Goal: Information Seeking & Learning: Learn about a topic

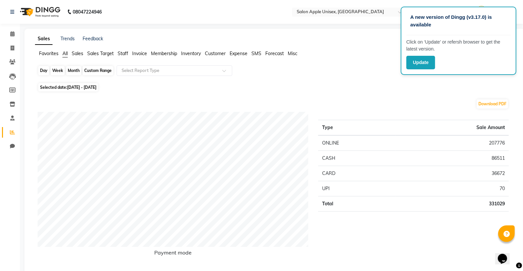
click at [75, 72] on div "Month" at bounding box center [73, 70] width 15 height 9
select select "8"
select select "2025"
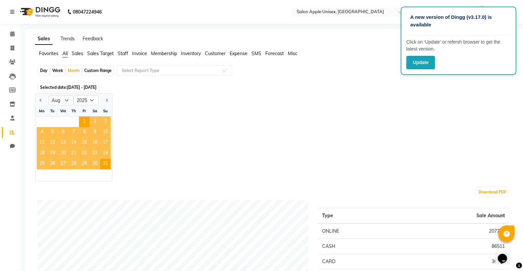
click at [170, 54] on span "Membership" at bounding box center [164, 54] width 26 height 6
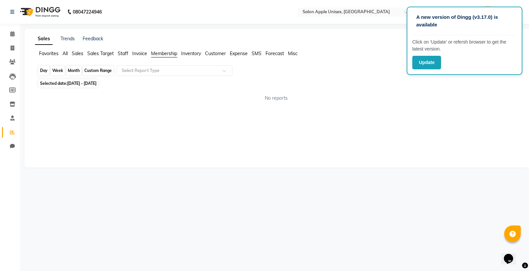
click at [71, 71] on div "Month" at bounding box center [73, 70] width 15 height 9
select select "8"
select select "2025"
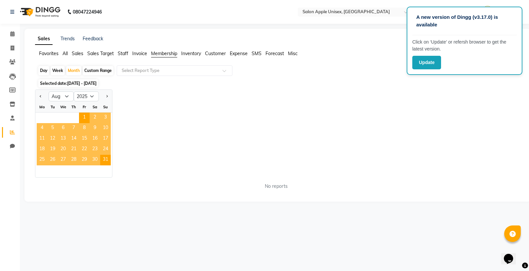
click at [187, 146] on div "Jan Feb Mar Apr May Jun [DATE] Aug Sep Oct Nov [DATE] 2016 2017 2018 2019 2020 …" at bounding box center [277, 134] width 485 height 88
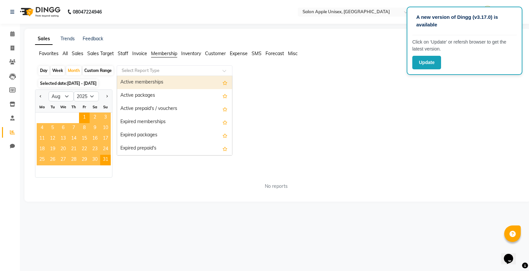
click at [192, 67] on div "Select Report Type" at bounding box center [175, 70] width 116 height 11
click at [181, 83] on div "Active memberships" at bounding box center [174, 82] width 115 height 13
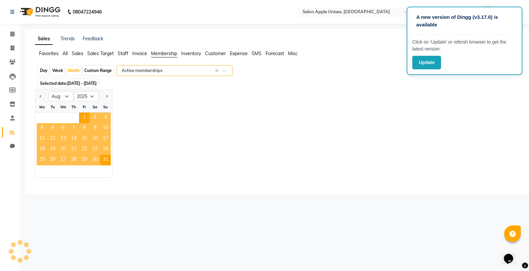
select select "full_report"
select select "csv"
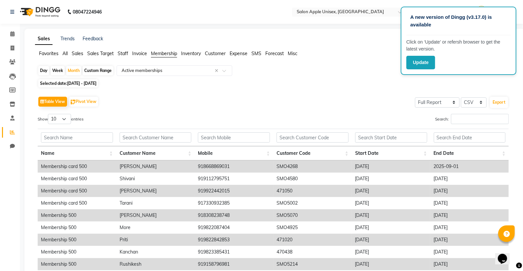
click at [100, 71] on div "Custom Range" at bounding box center [98, 70] width 31 height 9
select select "8"
select select "2025"
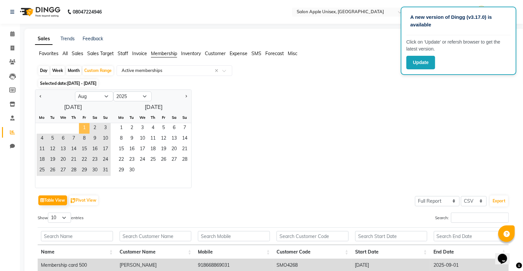
click at [83, 127] on span "1" at bounding box center [84, 128] width 11 height 11
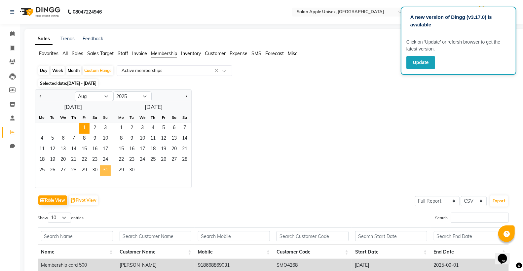
click at [108, 169] on span "31" at bounding box center [105, 171] width 11 height 11
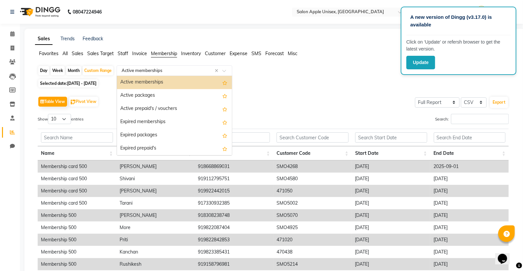
click at [152, 70] on input "text" at bounding box center [167, 70] width 95 height 7
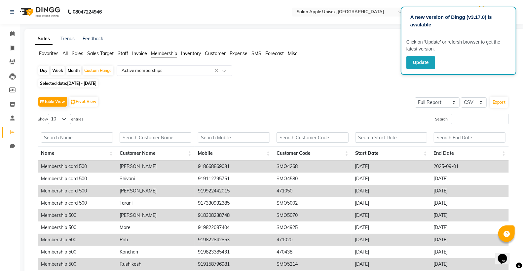
click at [216, 55] on span "Customer" at bounding box center [215, 54] width 21 height 6
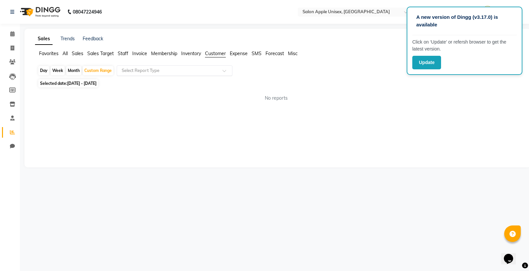
click at [224, 72] on span at bounding box center [226, 72] width 8 height 7
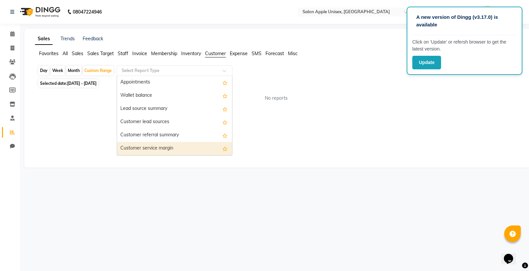
click at [178, 147] on div "Customer service margin" at bounding box center [174, 148] width 115 height 13
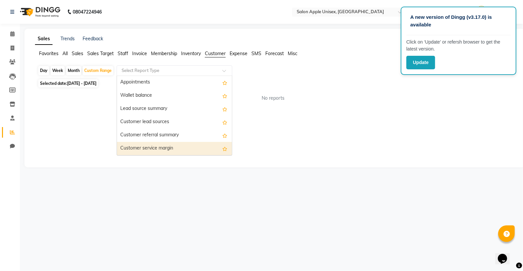
select select "full_report"
select select "csv"
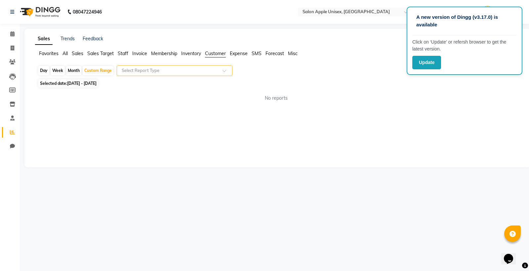
click at [223, 71] on span at bounding box center [226, 72] width 8 height 7
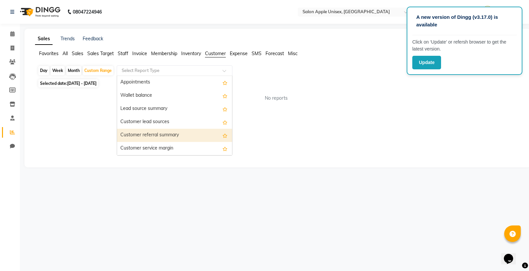
click at [208, 136] on div "Customer referral summary" at bounding box center [174, 135] width 115 height 13
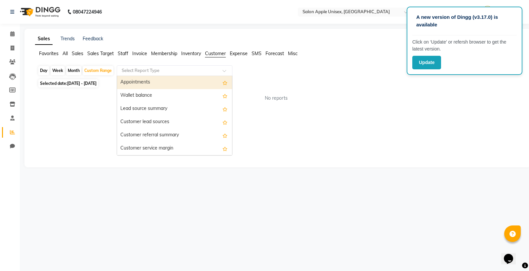
click at [225, 70] on span at bounding box center [226, 72] width 8 height 7
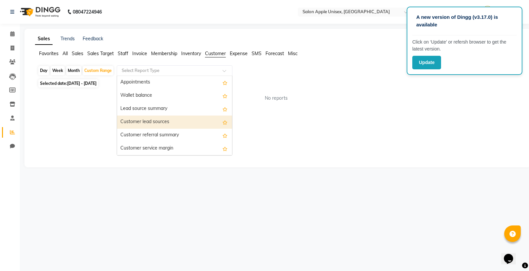
click at [214, 121] on div "Customer lead sources" at bounding box center [174, 122] width 115 height 13
select select "full_report"
select select "csv"
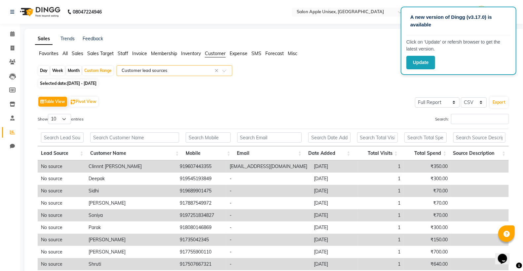
click at [222, 69] on div at bounding box center [174, 70] width 115 height 7
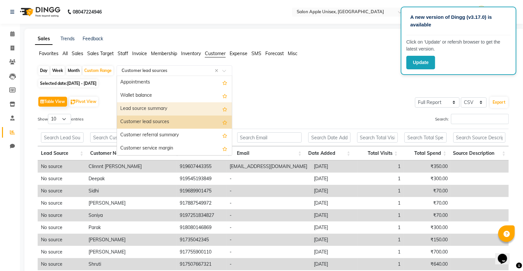
click at [204, 105] on div "Lead source summary" at bounding box center [174, 108] width 115 height 13
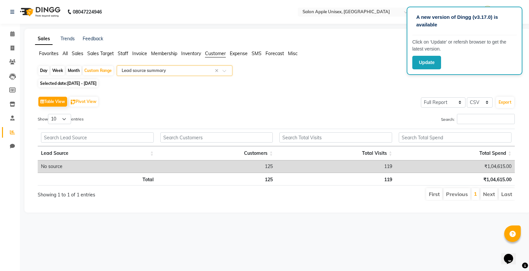
click at [224, 72] on span at bounding box center [226, 72] width 8 height 7
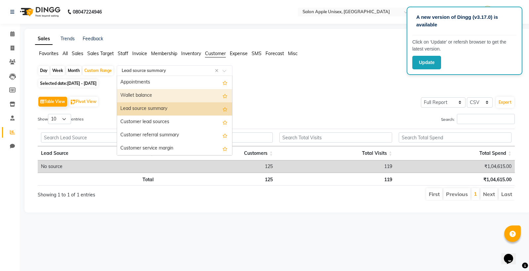
click at [199, 95] on div "Wallet balance" at bounding box center [174, 95] width 115 height 13
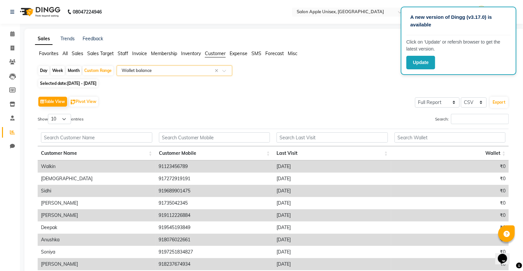
click at [226, 70] on span at bounding box center [226, 72] width 8 height 7
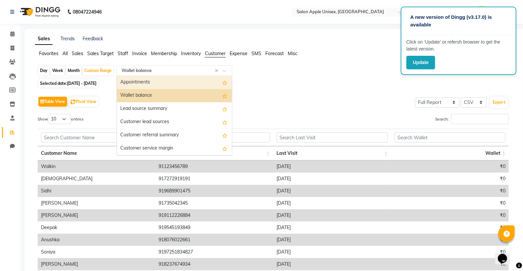
click at [209, 84] on div "Appointments" at bounding box center [174, 82] width 115 height 13
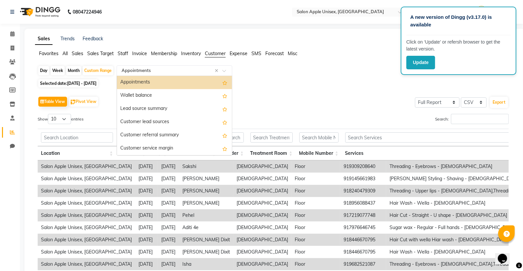
click at [222, 69] on span at bounding box center [226, 72] width 8 height 7
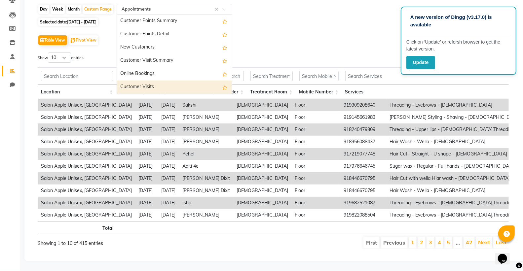
scroll to position [73, 0]
click at [195, 81] on div "Customer Visits" at bounding box center [174, 87] width 115 height 13
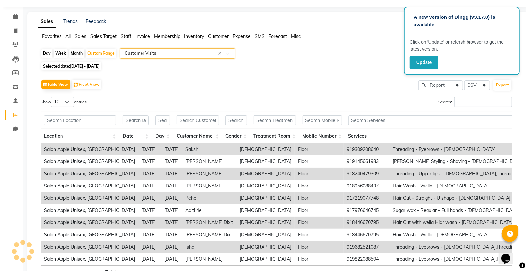
scroll to position [0, 0]
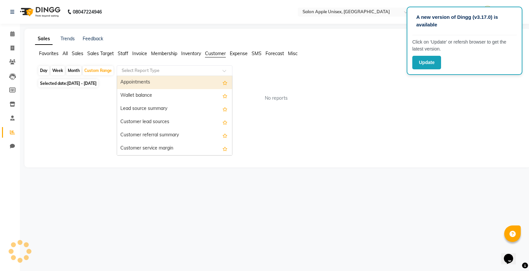
click at [223, 71] on span at bounding box center [226, 72] width 8 height 7
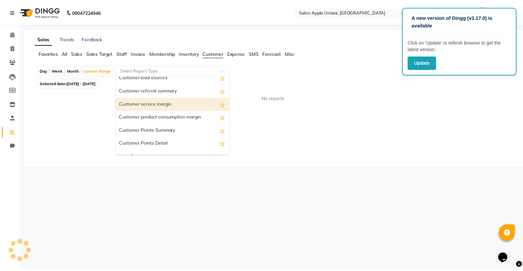
scroll to position [93, 0]
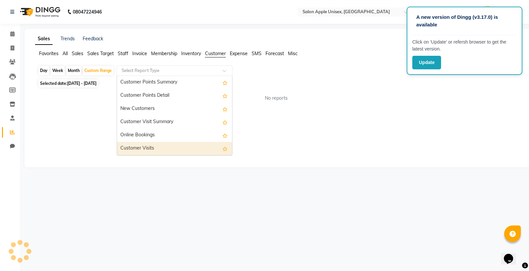
click at [172, 145] on div "Customer Visits" at bounding box center [174, 148] width 115 height 13
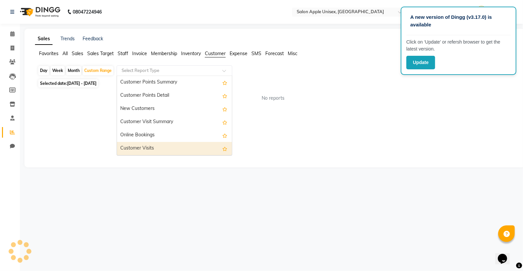
select select "full_report"
select select "csv"
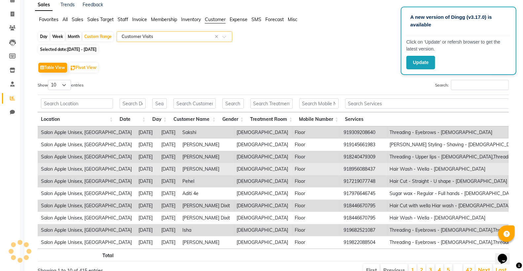
scroll to position [73, 0]
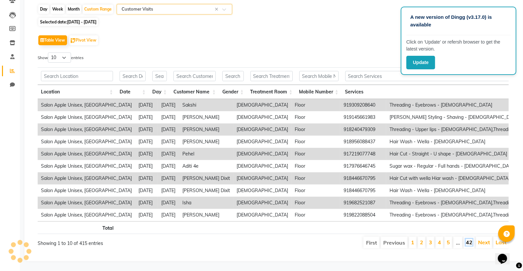
click at [467, 239] on link "42" at bounding box center [469, 242] width 7 height 7
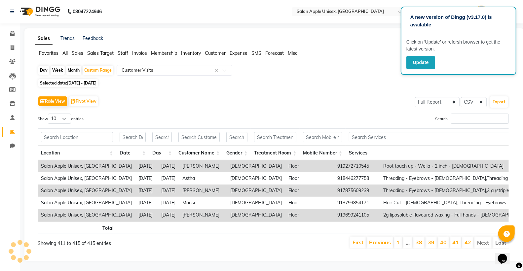
scroll to position [12, 0]
click at [467, 239] on link "42" at bounding box center [468, 242] width 7 height 7
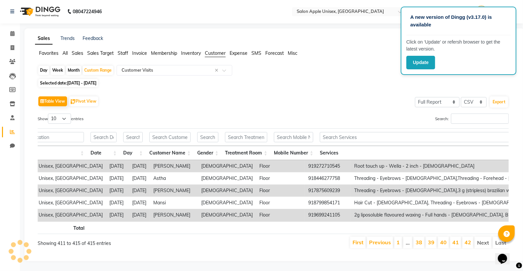
scroll to position [0, 0]
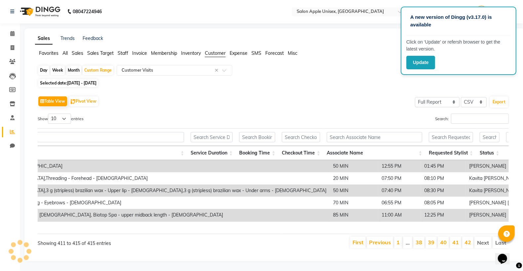
click at [499, 216] on div "Location Date Day Customer Name Gender Treatment Room Mobile Number Services Se…" at bounding box center [273, 190] width 471 height 61
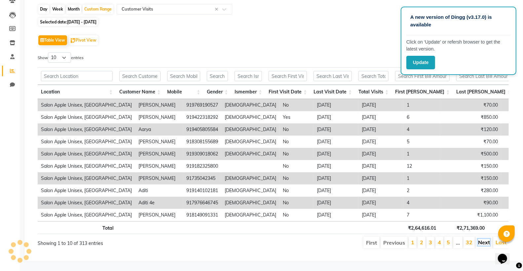
click at [483, 239] on link "Next" at bounding box center [484, 242] width 12 height 7
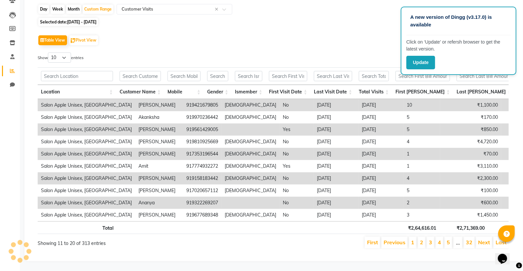
click at [483, 239] on link "Next" at bounding box center [484, 242] width 12 height 7
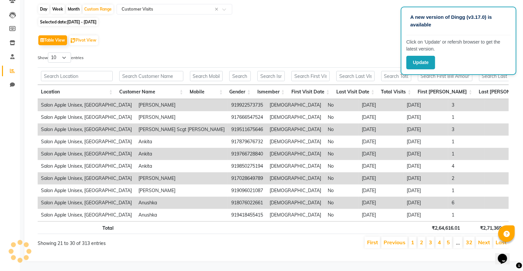
click at [483, 239] on link "Next" at bounding box center [484, 242] width 12 height 7
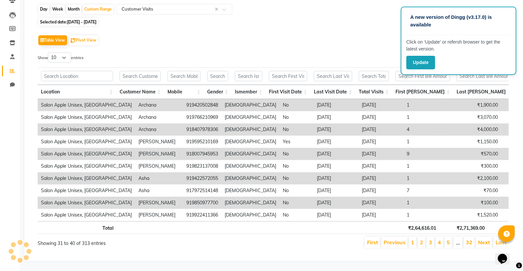
click at [483, 239] on link "Next" at bounding box center [484, 242] width 12 height 7
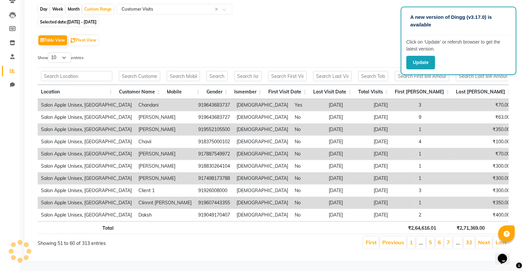
click at [483, 239] on link "Next" at bounding box center [484, 242] width 12 height 7
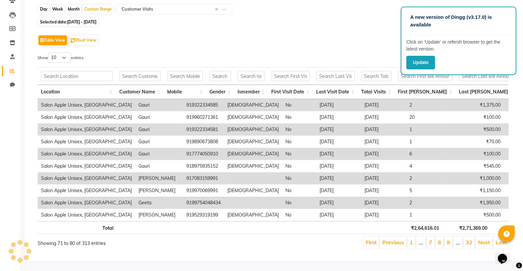
click at [483, 239] on link "Next" at bounding box center [484, 242] width 12 height 7
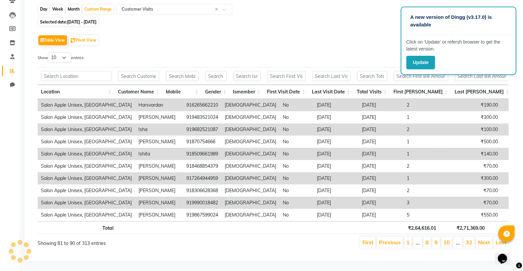
click at [483, 239] on link "Next" at bounding box center [484, 242] width 12 height 7
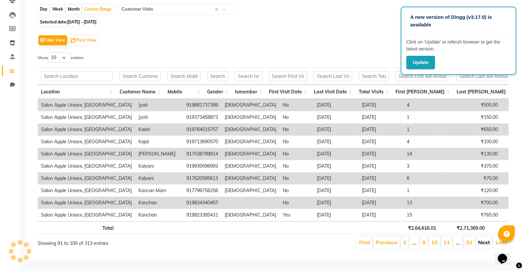
click at [483, 239] on link "Next" at bounding box center [484, 242] width 12 height 7
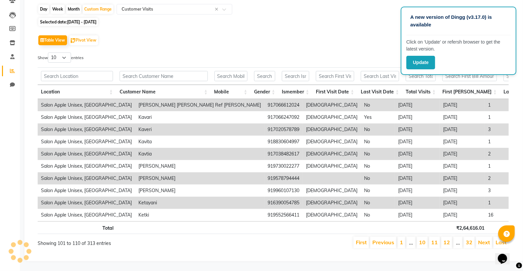
click at [483, 239] on link "Next" at bounding box center [484, 242] width 12 height 7
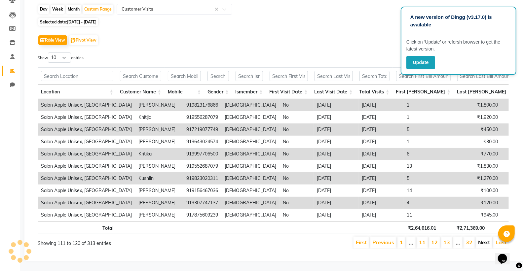
click at [481, 239] on link "Next" at bounding box center [484, 242] width 12 height 7
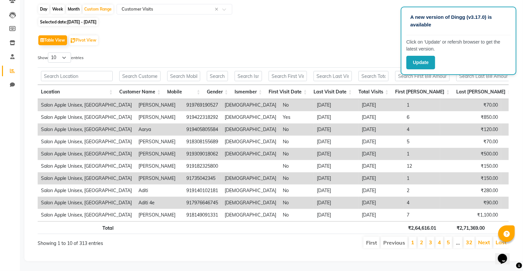
click at [498, 247] on div "Opens Chat This icon Opens the chat window." at bounding box center [506, 247] width 16 height 0
click at [498, 239] on link "Last" at bounding box center [501, 242] width 11 height 7
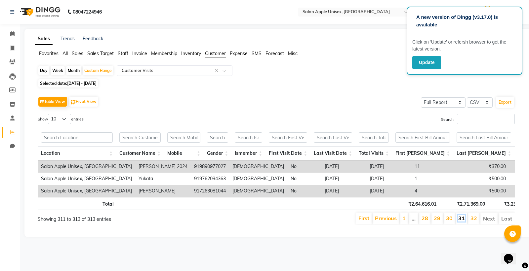
click at [459, 222] on link "31" at bounding box center [461, 218] width 7 height 7
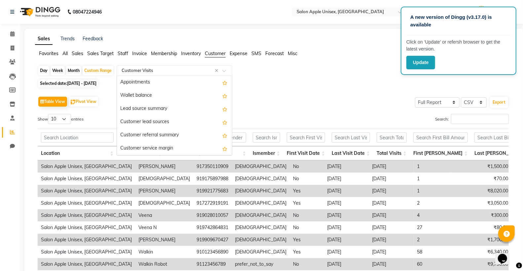
click at [185, 71] on input "text" at bounding box center [167, 70] width 95 height 7
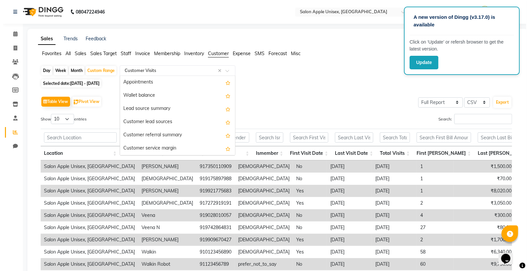
scroll to position [93, 0]
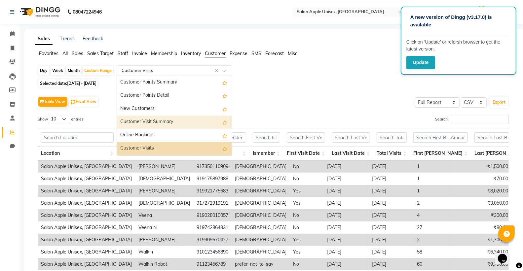
click at [192, 125] on div "Customer Visit Summary" at bounding box center [174, 122] width 115 height 13
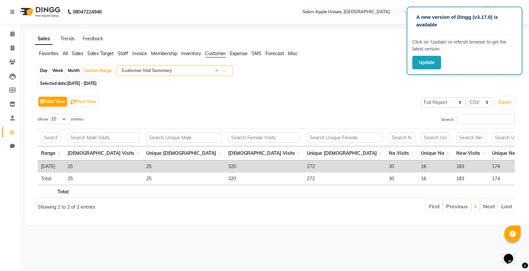
click at [225, 70] on span at bounding box center [226, 72] width 8 height 7
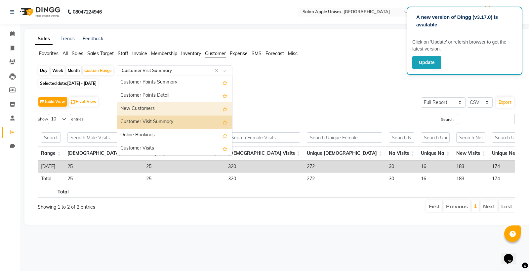
click at [196, 109] on div "New Customers" at bounding box center [174, 108] width 115 height 13
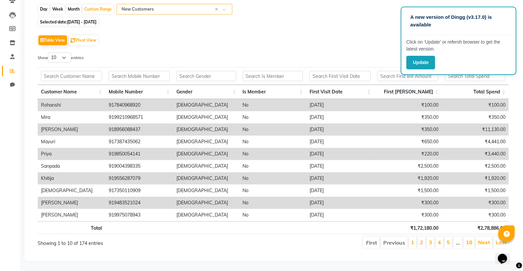
scroll to position [31, 0]
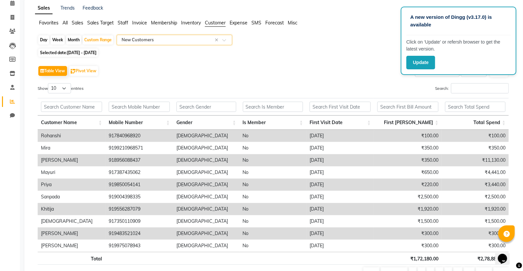
click at [225, 40] on span at bounding box center [226, 42] width 8 height 7
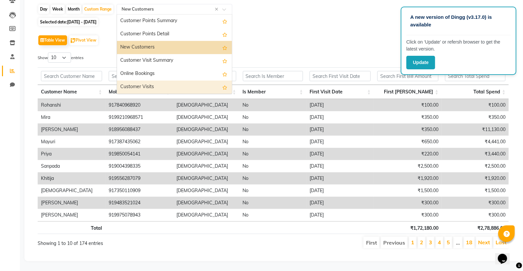
scroll to position [21, 0]
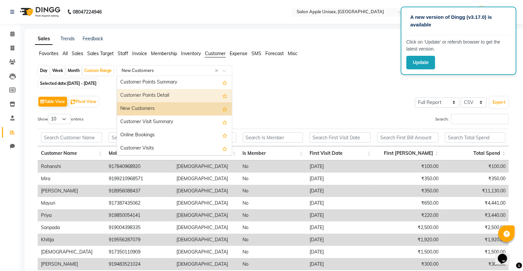
click at [198, 93] on div "Customer Points Detail" at bounding box center [174, 95] width 115 height 13
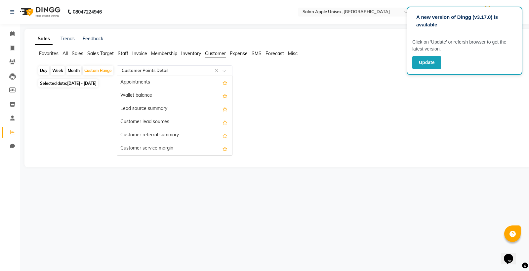
click at [223, 72] on span at bounding box center [226, 72] width 8 height 7
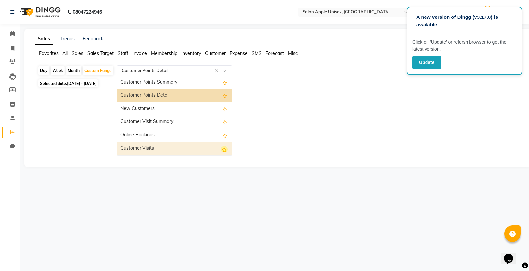
click at [220, 147] on icon "Options list" at bounding box center [223, 149] width 7 height 7
click at [202, 145] on div "Customer Visits" at bounding box center [174, 148] width 115 height 13
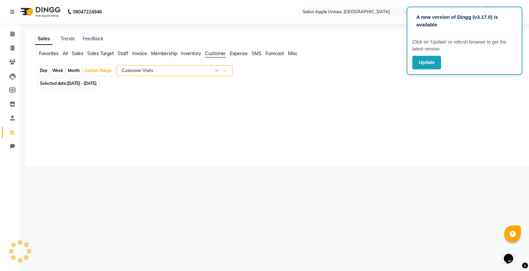
select select "full_report"
select select "csv"
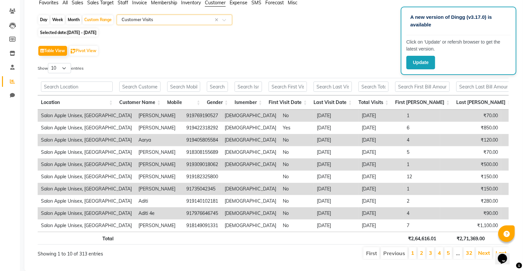
scroll to position [0, 0]
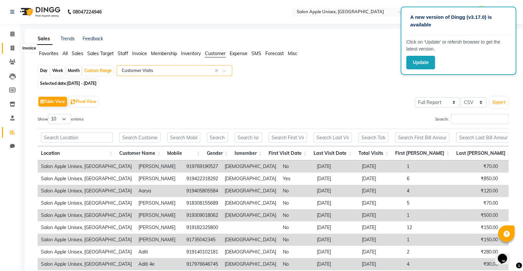
click at [11, 46] on icon at bounding box center [13, 48] width 4 height 5
select select "138"
select select "service"
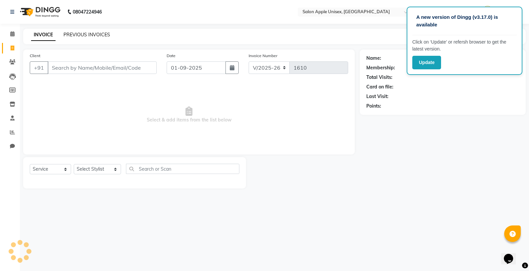
click at [87, 34] on link "PREVIOUS INVOICES" at bounding box center [86, 35] width 47 height 6
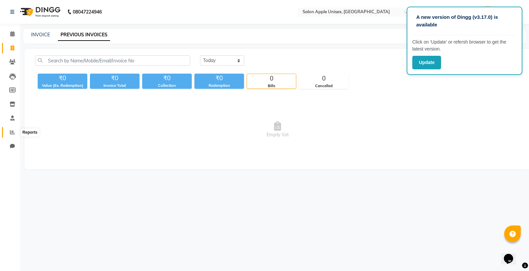
click at [12, 134] on icon at bounding box center [12, 132] width 5 height 5
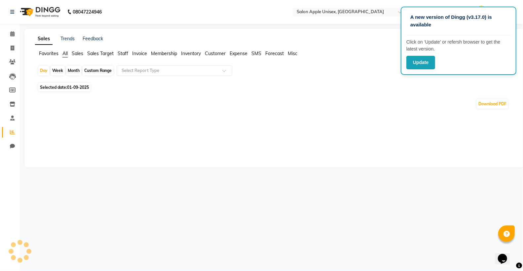
click at [73, 72] on div "Month" at bounding box center [73, 70] width 15 height 9
select select "9"
select select "2025"
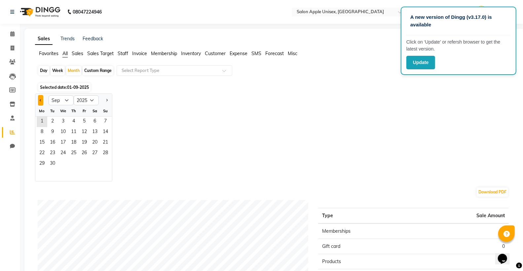
click at [42, 101] on button "Previous month" at bounding box center [40, 100] width 5 height 11
select select "8"
click at [108, 160] on span "31" at bounding box center [105, 164] width 11 height 11
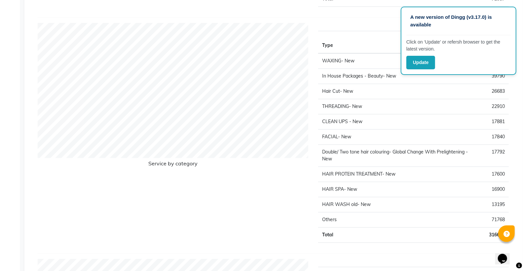
scroll to position [765, 0]
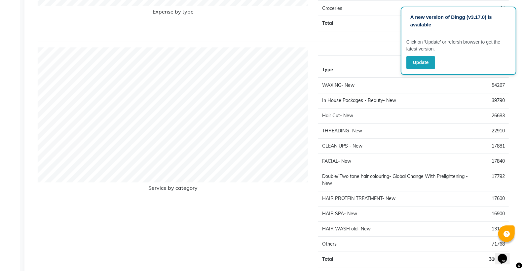
click at [212, 17] on h6 "Expense by type" at bounding box center [173, 13] width 271 height 9
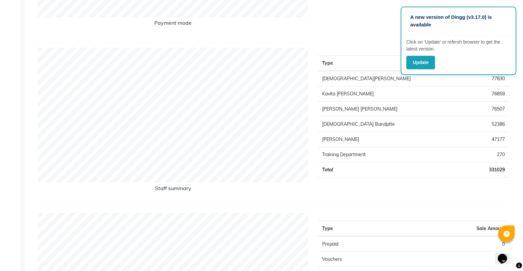
scroll to position [214, 0]
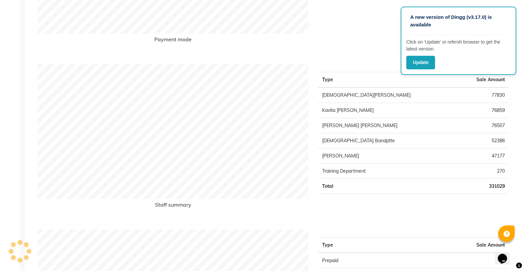
click at [492, 114] on td "76859" at bounding box center [483, 110] width 52 height 15
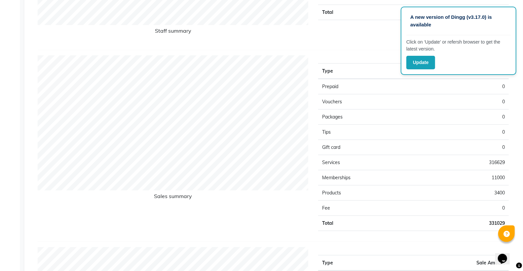
scroll to position [404, 0]
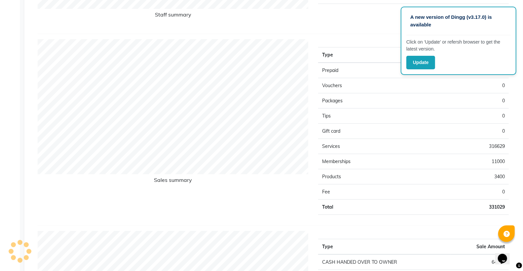
click at [425, 155] on td "11000" at bounding box center [461, 161] width 95 height 15
click at [450, 164] on td "11000" at bounding box center [461, 161] width 95 height 15
click at [506, 157] on td "11000" at bounding box center [461, 161] width 95 height 15
click at [495, 162] on td "11000" at bounding box center [461, 161] width 95 height 15
click at [312, 226] on hr at bounding box center [273, 226] width 471 height 0
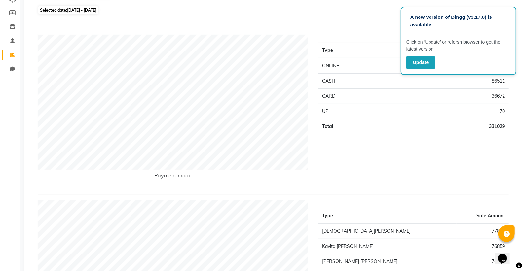
scroll to position [0, 0]
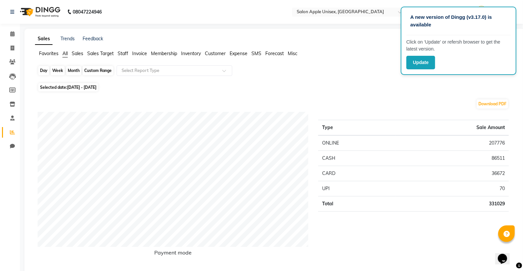
click at [74, 72] on div "Month" at bounding box center [73, 70] width 15 height 9
select select "8"
select select "2025"
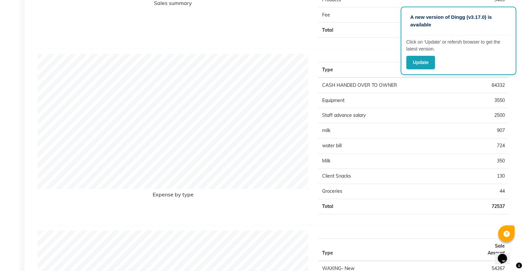
scroll to position [596, 0]
